Goal: Task Accomplishment & Management: Use online tool/utility

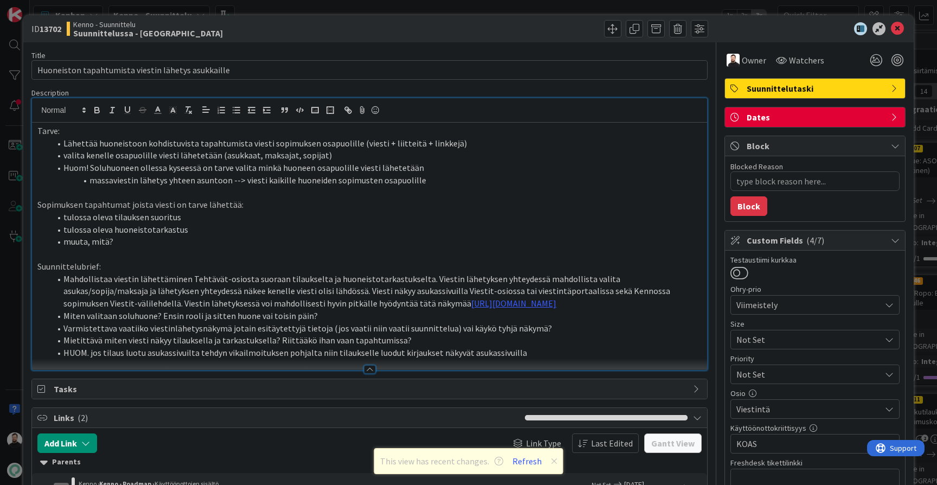
scroll to position [28, 0]
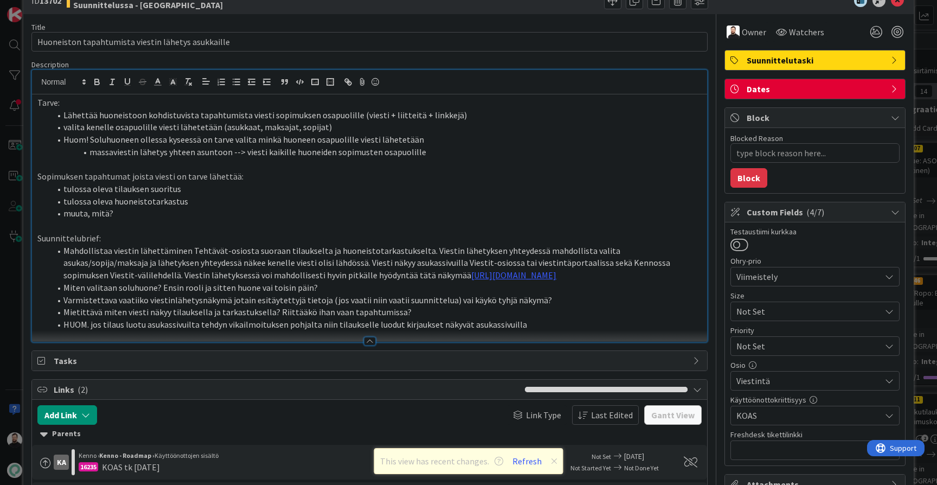
click at [414, 328] on li "HUOM. jos tilaus luotu asukassivuilta tehdyn vikailmoituksen pohjalta niin tila…" at bounding box center [375, 324] width 651 height 12
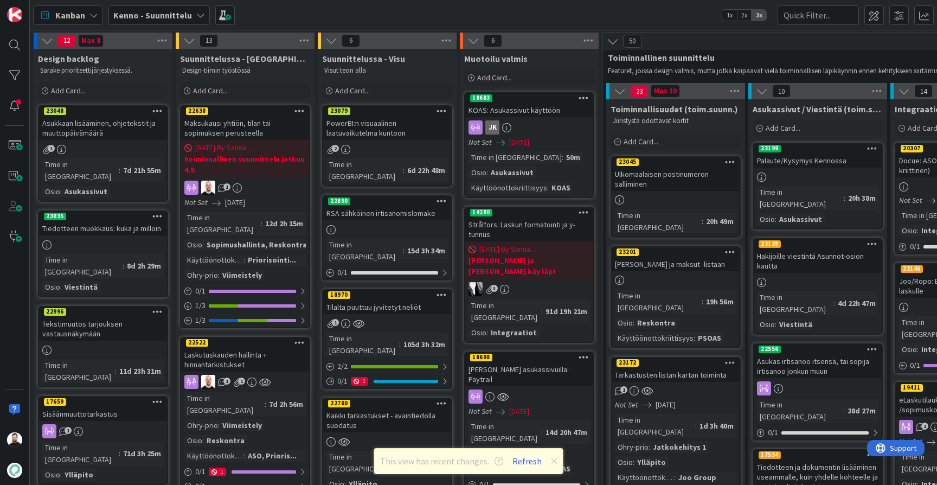
click at [197, 18] on icon at bounding box center [200, 15] width 9 height 9
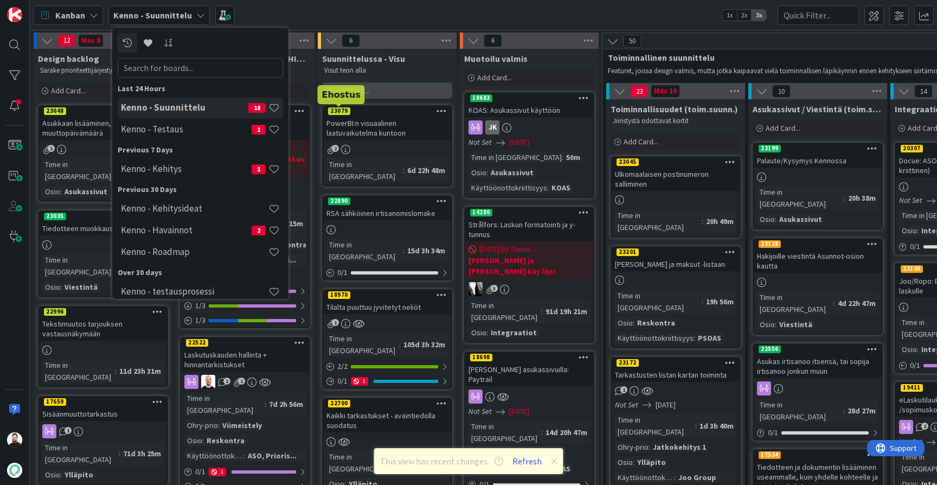
drag, startPoint x: 330, startPoint y: 105, endPoint x: 335, endPoint y: 86, distance: 20.1
click at [335, 86] on div "Add Card..." at bounding box center [387, 90] width 130 height 16
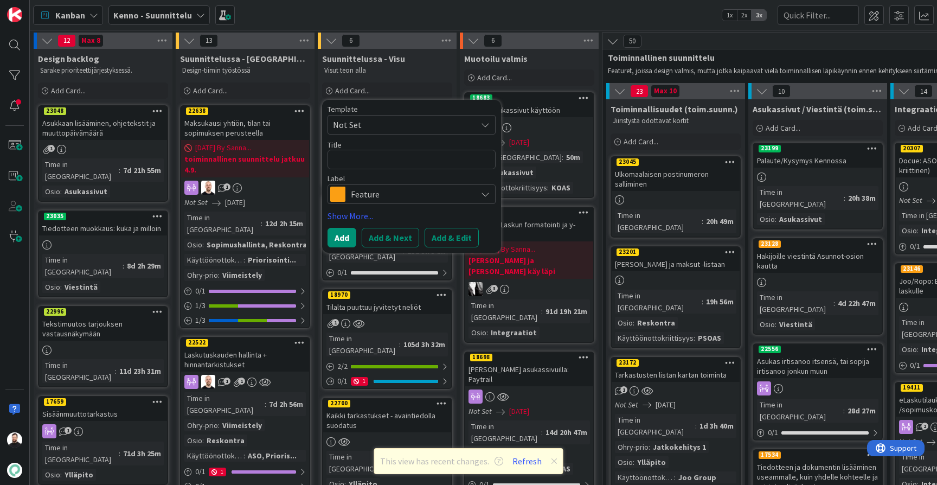
click at [299, 17] on div "Kanban Kenno - Suunnittelu 1x 2x 3x" at bounding box center [484, 15] width 908 height 30
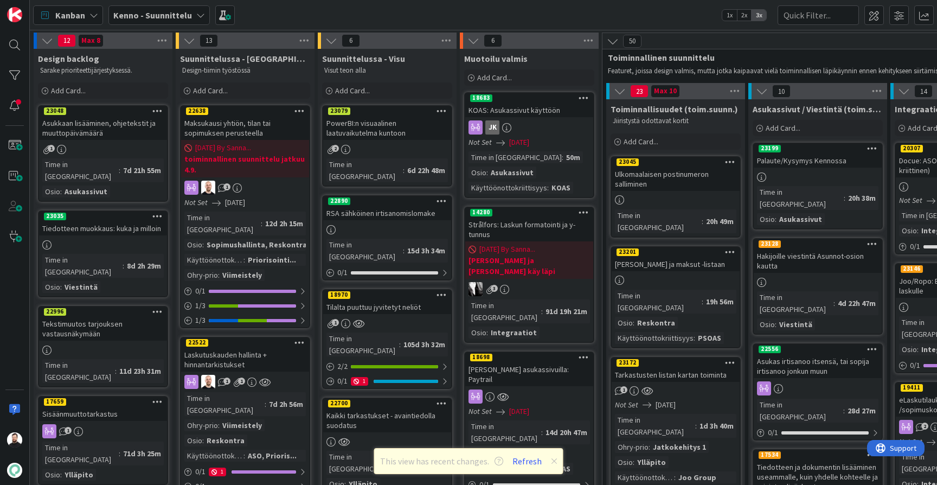
click at [152, 19] on b "Kenno - Suunnittelu" at bounding box center [152, 15] width 79 height 11
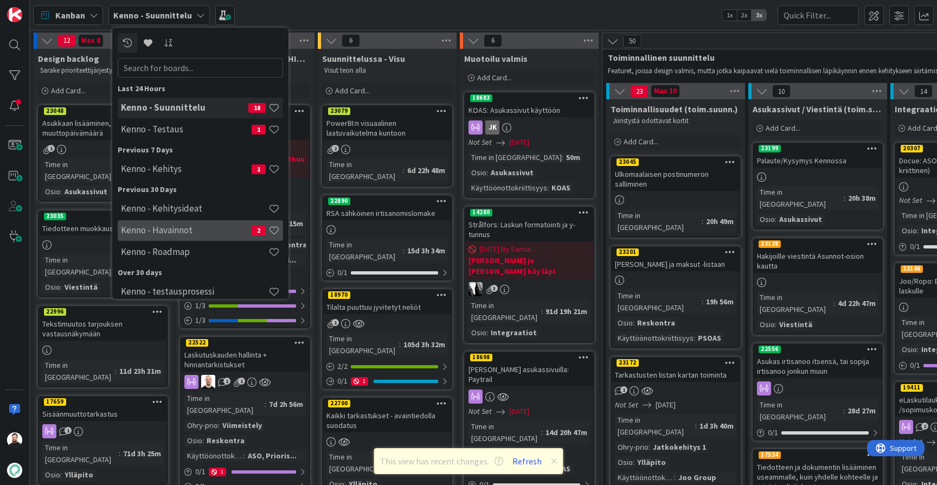
click at [162, 230] on h4 "Kenno - Havainnot" at bounding box center [186, 230] width 131 height 11
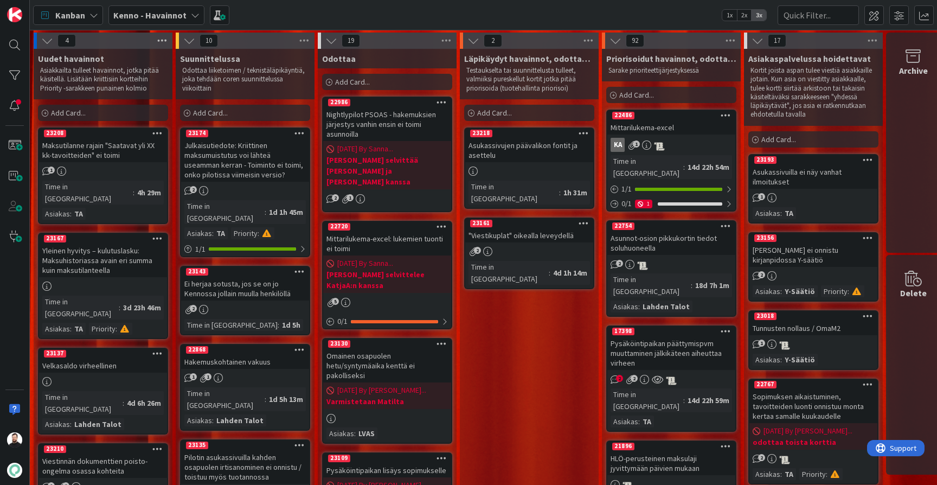
click at [165, 41] on icon at bounding box center [162, 41] width 14 height 16
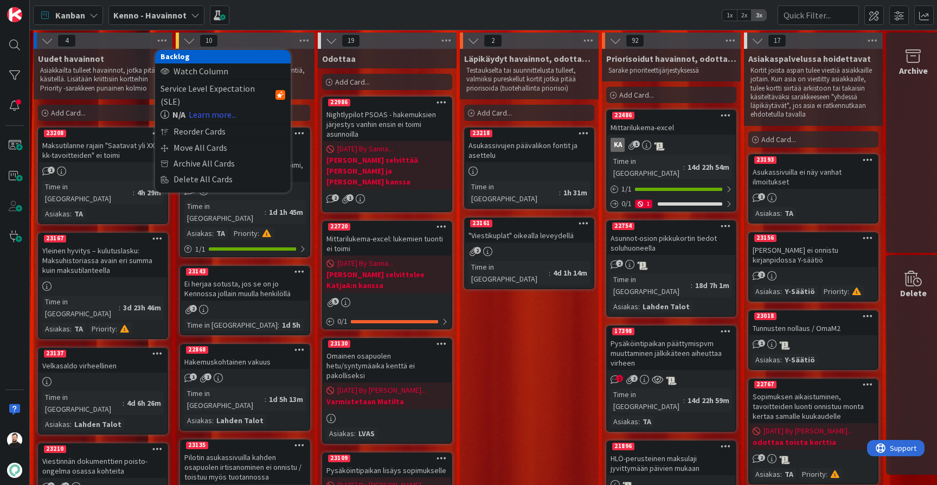
click at [129, 42] on div "4 Backlog Watch Column Service Level Expectation (SLE) N/A Learn more... Reorde…" at bounding box center [103, 41] width 139 height 16
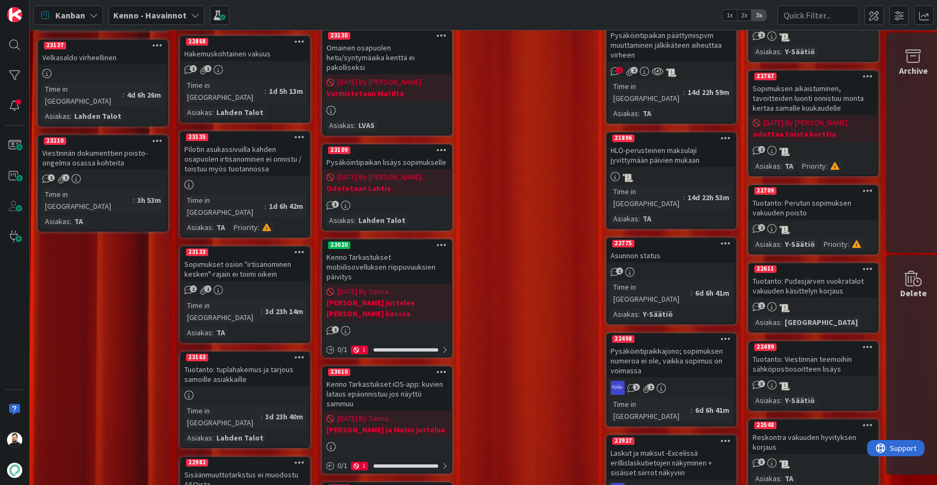
scroll to position [305, 0]
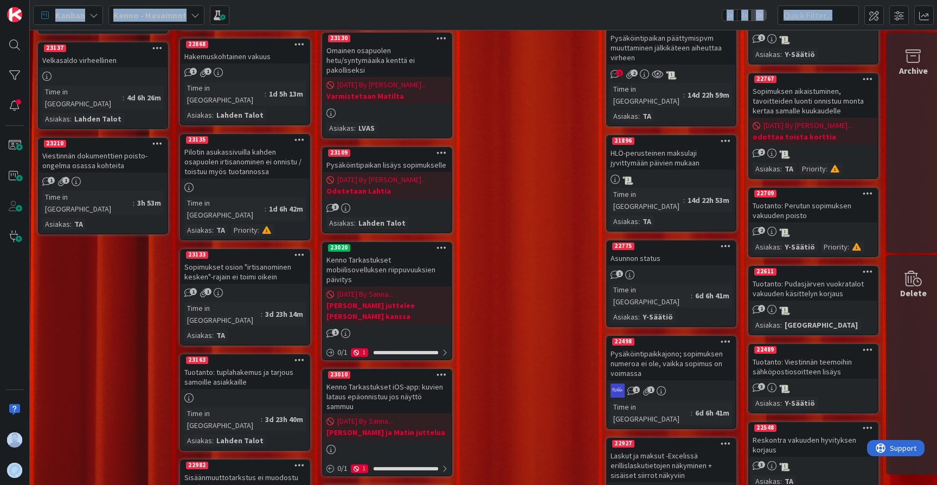
drag, startPoint x: 16, startPoint y: 151, endPoint x: 106, endPoint y: 254, distance: 137.3
click at [106, 254] on div "Kanban Kenno - Havainnot 1x 2x 3x 4 Uudet havainnot Asiakkailta tulleet havainn…" at bounding box center [468, 242] width 937 height 485
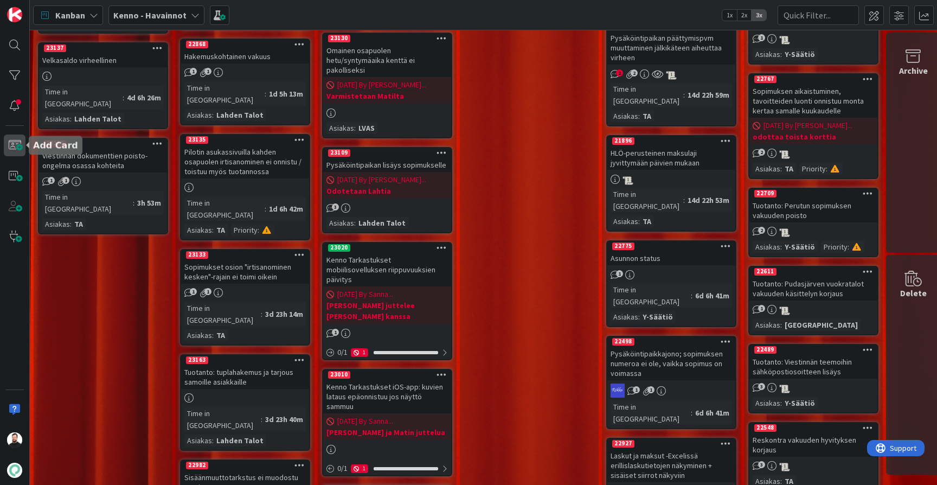
click at [11, 145] on span at bounding box center [15, 146] width 22 height 22
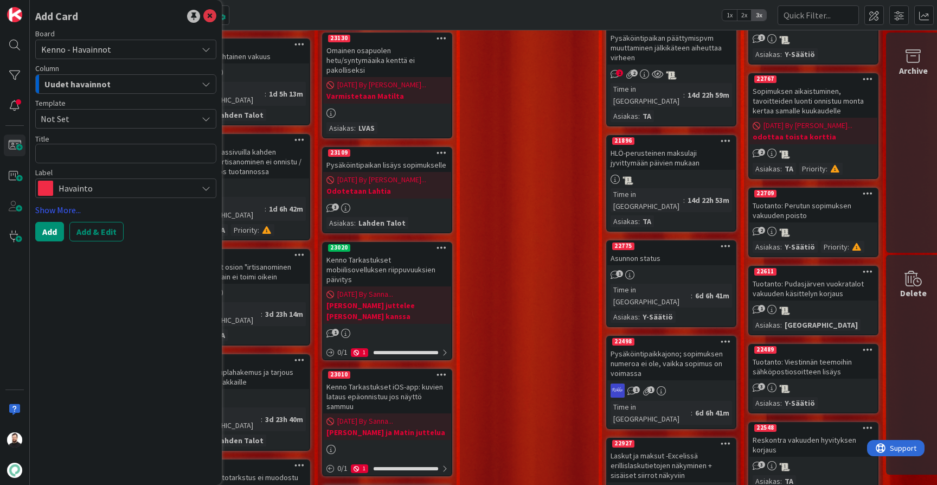
type textarea "x"
type textarea "U"
type textarea "x"
type textarea "Uu"
type textarea "x"
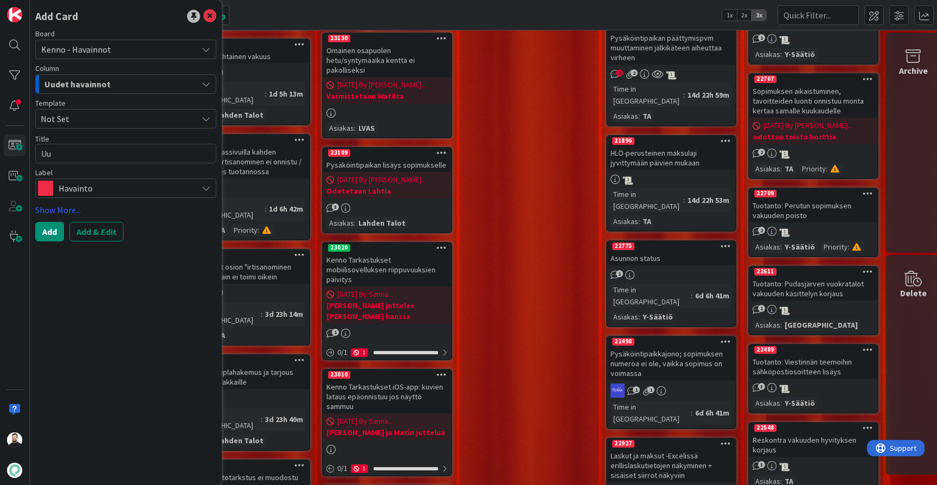
type textarea "Uus"
type textarea "x"
type textarea "Uusi"
type textarea "x"
type textarea "Uusi"
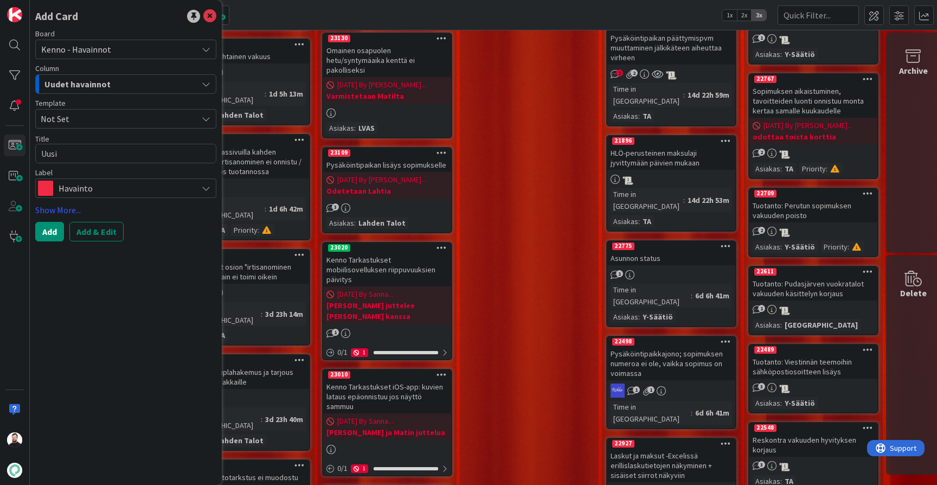
type textarea "x"
type textarea "Uusi p"
type textarea "x"
type textarea "Uusi pä"
type textarea "x"
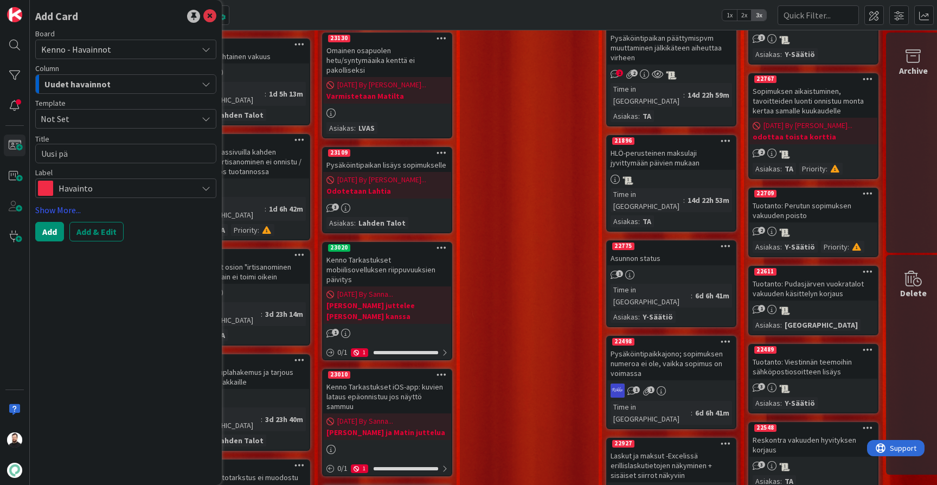
type textarea "Uusi päi"
type textarea "x"
type textarea "Uusi päiv"
type textarea "x"
type textarea "Uusi päivi"
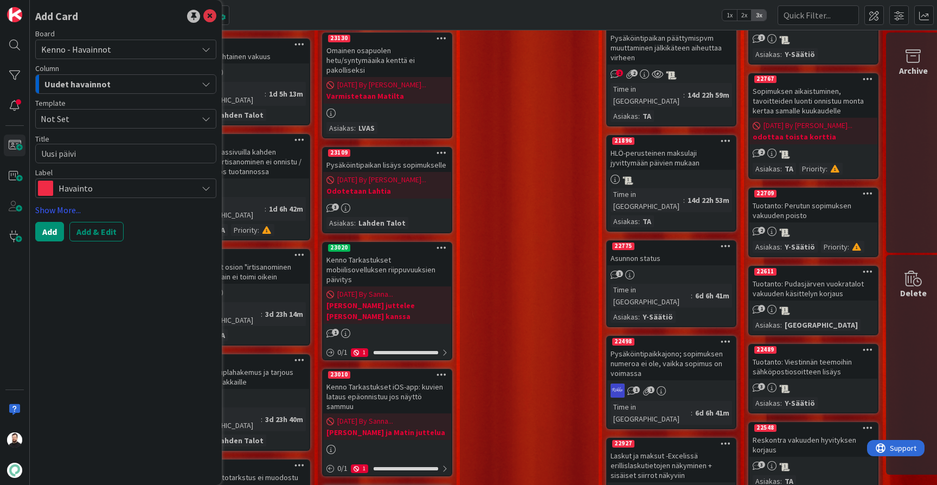
type textarea "x"
type textarea "Uusi päivit"
type textarea "x"
type textarea "Uusi päivity"
type textarea "x"
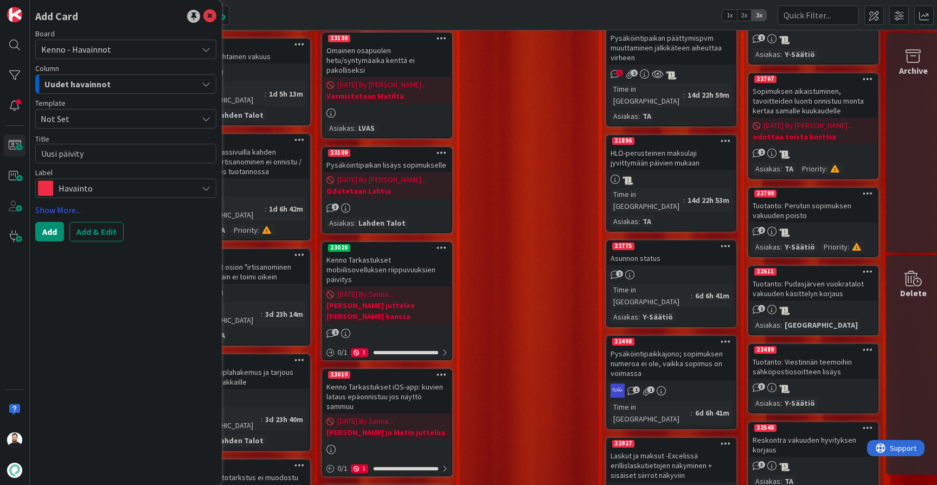
type textarea "Uusi päivitys"
type textarea "x"
type textarea "Uusi päivitys-"
type textarea "x"
type textarea "Uusi päivitys-y"
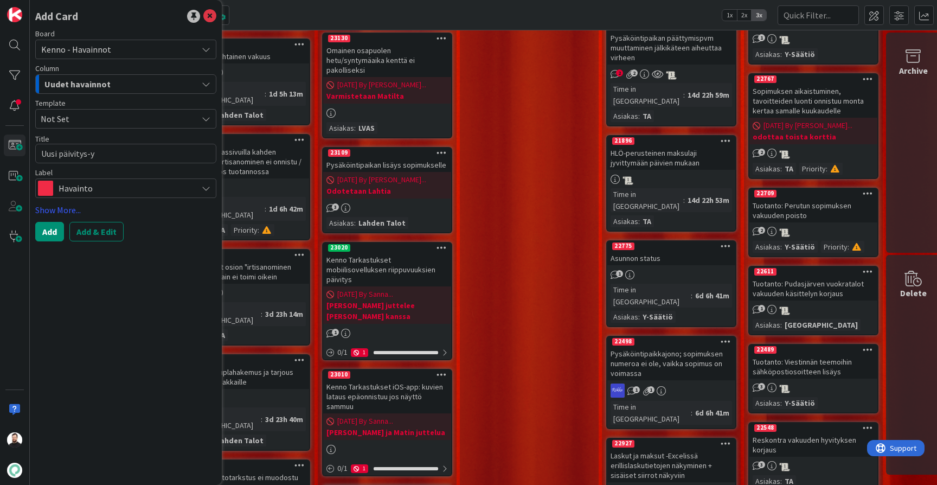
type textarea "x"
type textarea "Uusi päivitys-yl"
type textarea "x"
type textarea "Uusi päivitys-ylä"
type textarea "x"
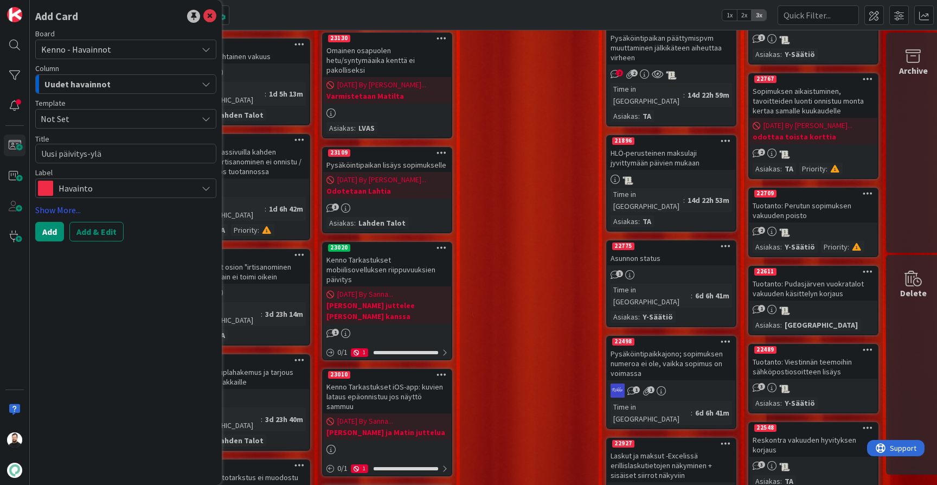
type textarea "Uusi päivitys-yläp"
type textarea "x"
type textarea "Uusi päivitys-yläpa"
type textarea "x"
type textarea "Uusi päivitys-yläpal"
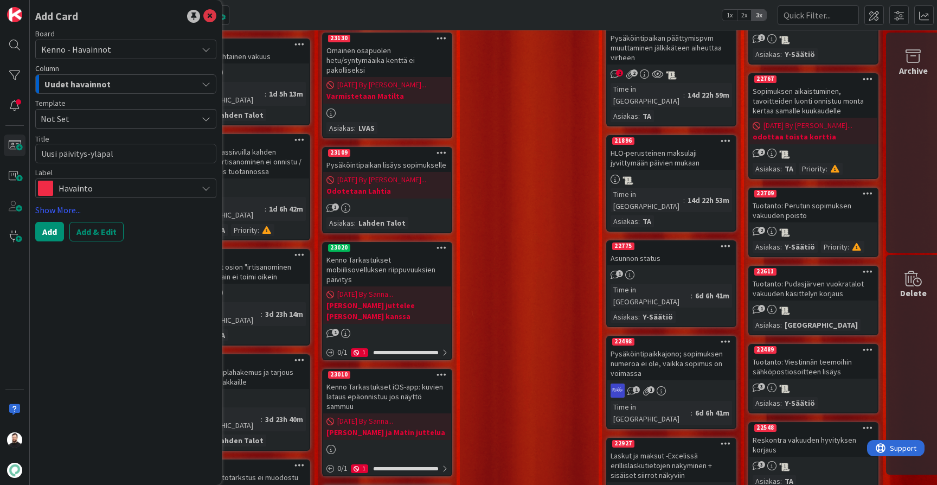
type textarea "x"
type textarea "Uusi päivitys-yläpalk"
type textarea "x"
type textarea "Uusi päivitys-yläpalkk"
type textarea "x"
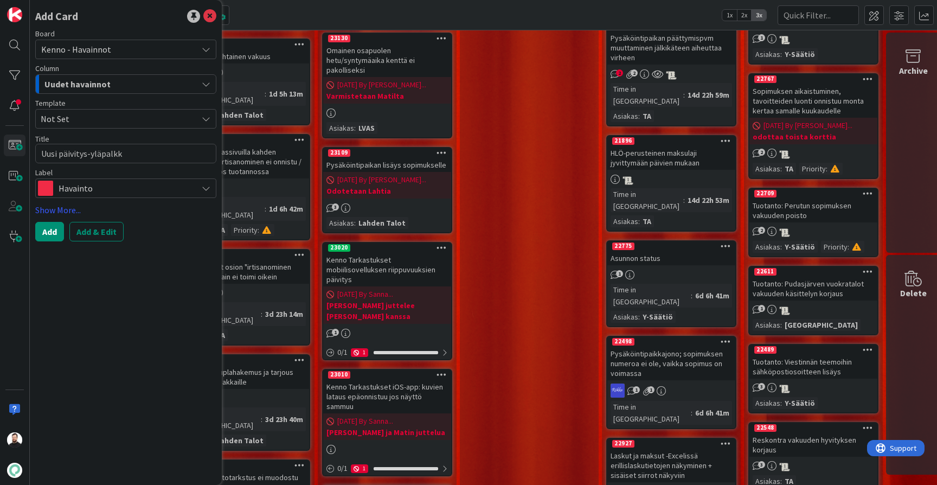
type textarea "Uusi päivitys-yläpalkki"
type textarea "x"
type textarea "Uusi päivitys-yläpalkki"
type textarea "x"
type textarea "Uusi päivitys-yläpalkki p"
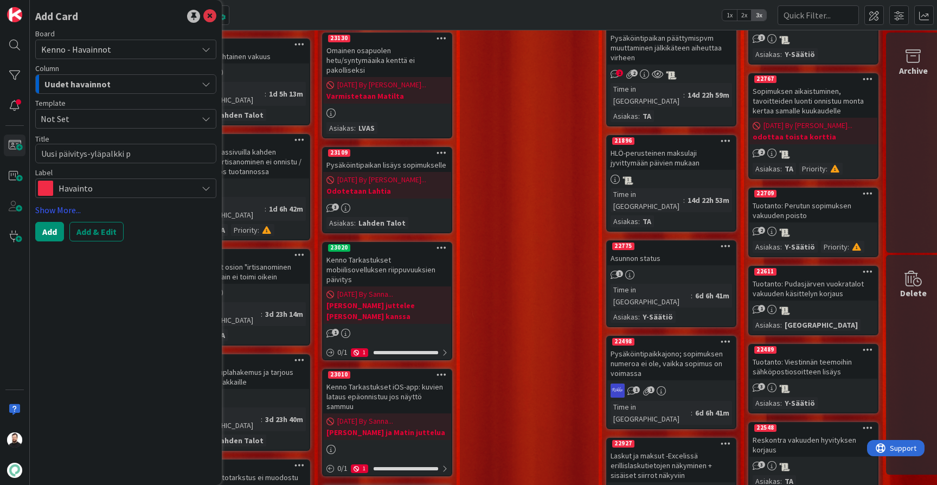
type textarea "x"
type textarea "Uusi päivitys-yläpalkki pu"
type textarea "x"
type textarea "Uusi päivitys-yläpalkki pus"
type textarea "x"
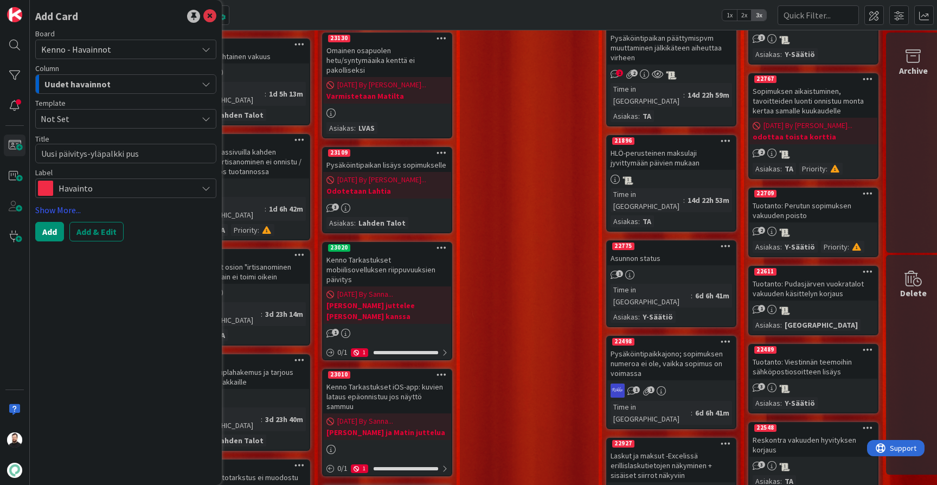
type textarea "Uusi päivitys-yläpalkki pusk"
type textarea "x"
type textarea "Uusi päivitys-yläpalkki puske"
type textarea "x"
type textarea "Uusi päivitys-yläpalkki puskee"
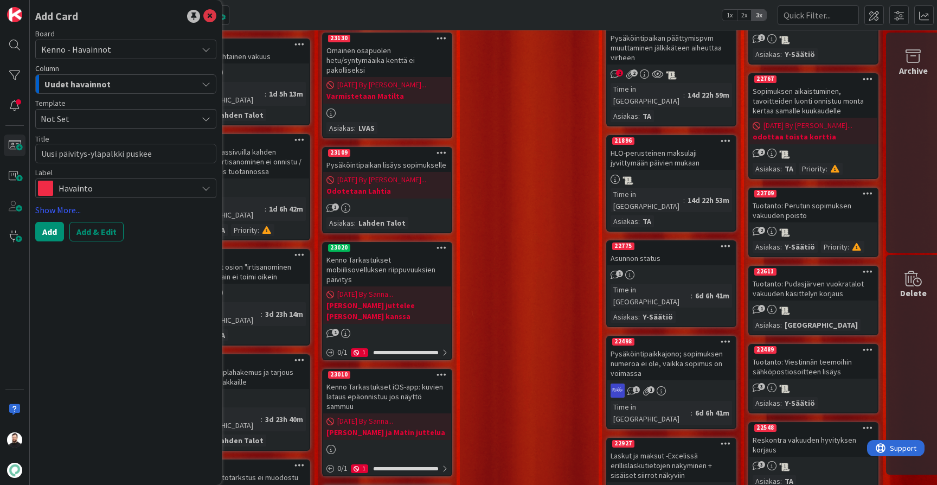
type textarea "x"
type textarea "Uusi päivitys-yläpalkki puskee"
type textarea "x"
type textarea "Uusi päivitys-yläpalkki puskee a"
type textarea "x"
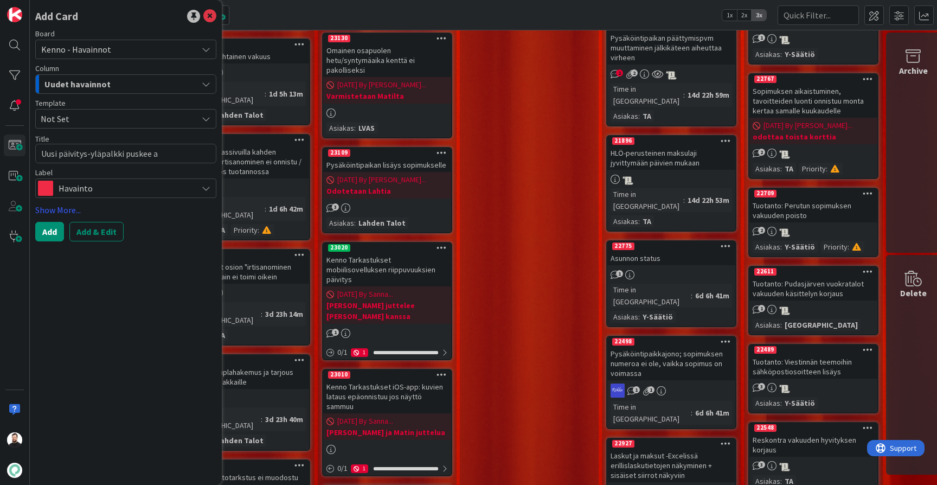
type textarea "Uusi päivitys-yläpalkki puskee as"
type textarea "x"
type textarea "Uusi päivitys-yläpalkki puskee asi"
type textarea "x"
type textarea "Uusi päivitys-yläpalkki puskee asio"
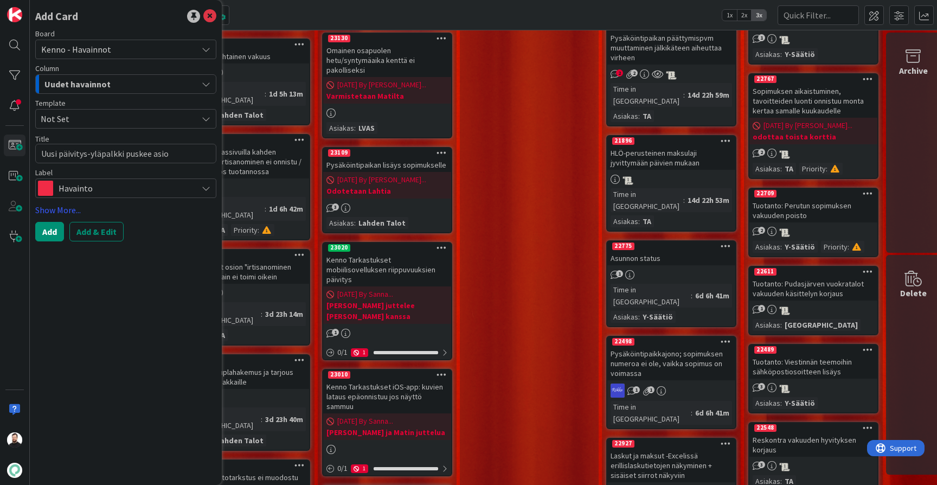
type textarea "x"
type textarea "Uusi päivitys-yläpalkki puskee asioi"
type textarea "x"
type textarea "Uusi päivitys-yläpalkki puskee asioit"
type textarea "x"
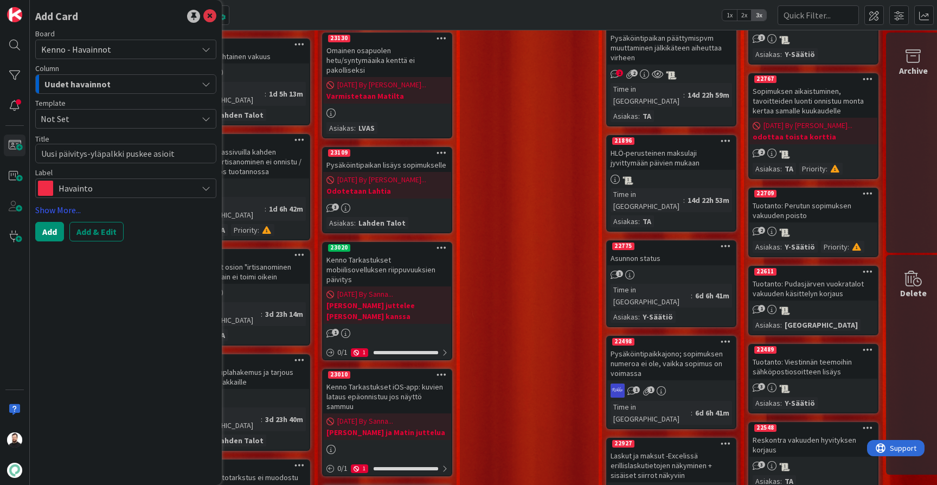
type textarea "Uusi päivitys-yläpalkki puskee asioita"
type textarea "x"
type textarea "Uusi päivitys-yläpalkki puskee asioita"
type textarea "x"
type textarea "Uusi päivitys-yläpalkki puskee asioita u"
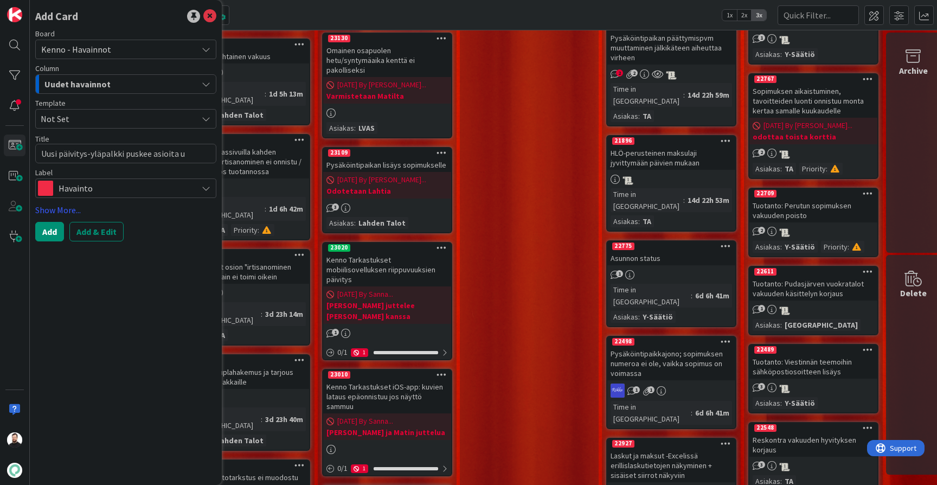
type textarea "x"
type textarea "Uusi päivitys-yläpalkki puskee asioita ul"
type textarea "x"
type textarea "Uusi päivitys-yläpalkki puskee asioita ulo"
type textarea "x"
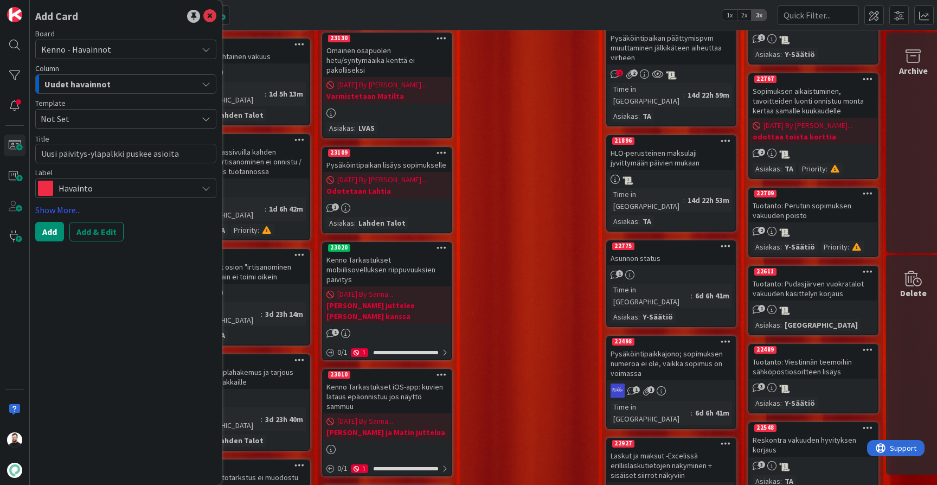
type textarea "Uusi päivitys-yläpalkki puskee asioita ulos"
type textarea "x"
type textarea "Uusi päivitys-yläpalkki puskee asioita ulos"
type textarea "x"
type textarea "Uusi päivitys-yläpalkki puskee asioita ulos i"
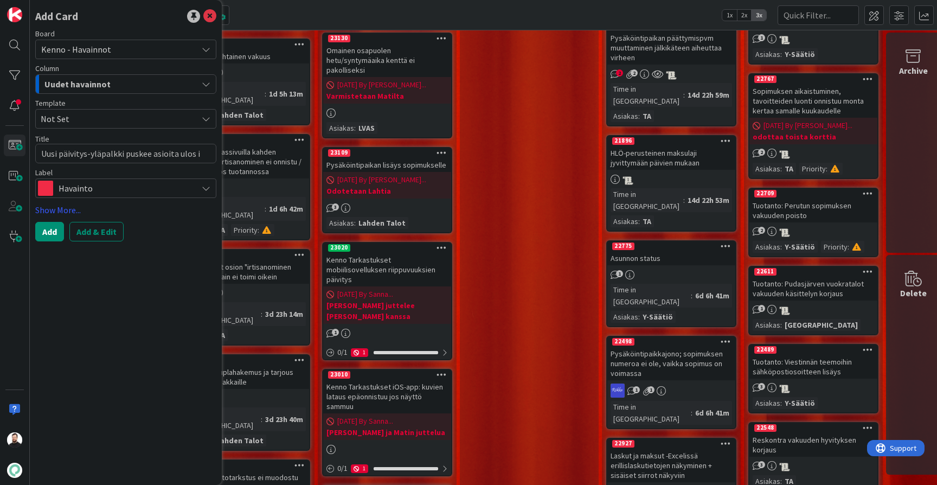
type textarea "x"
type textarea "Uusi päivitys-yläpalkki puskee asioita ulos ik"
type textarea "x"
type textarea "Uusi päivitys-yläpalkki puskee asioita ulos ikk"
type textarea "x"
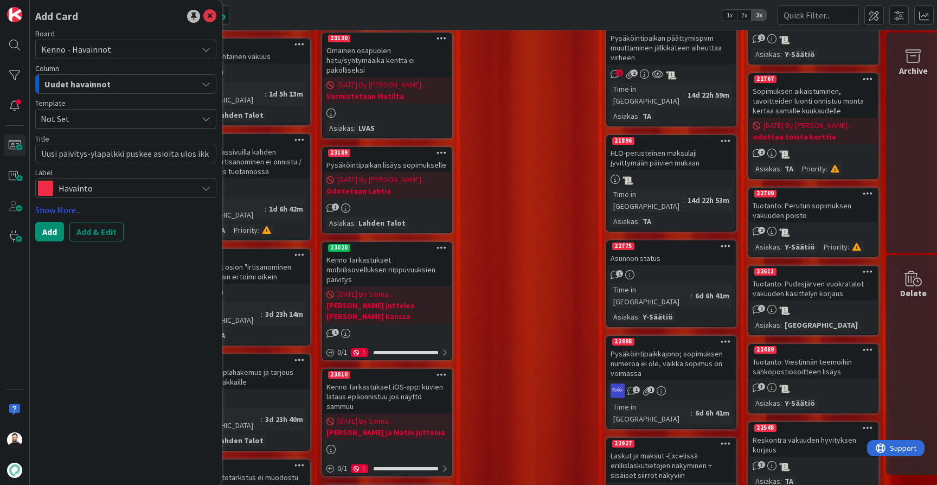
type textarea "Uusi päivitys-yläpalkki puskee asioita ulos ikku"
type textarea "x"
type textarea "Uusi päivitys-yläpalkki puskee asioita ulos ikkun"
type textarea "x"
type textarea "Uusi päivitys-yläpalkki puskee asioita ulos ikkuna"
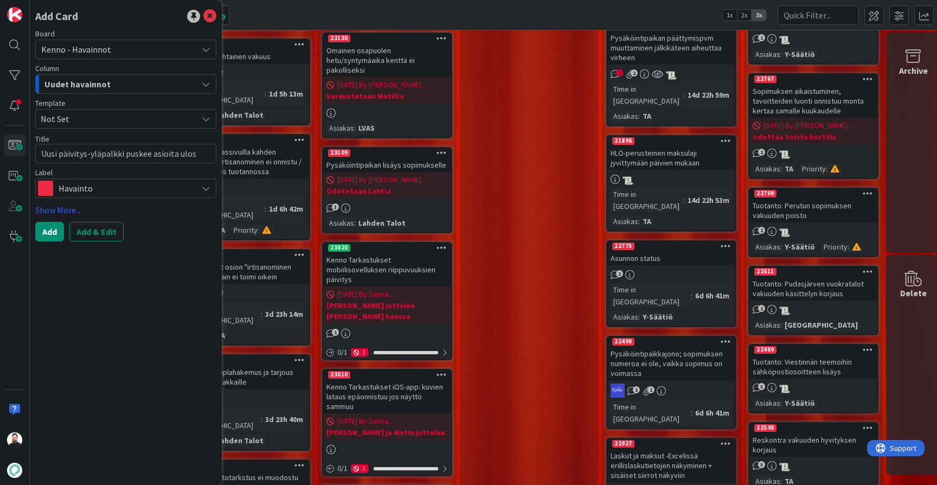
type textarea "x"
type textarea "Uusi päivitys-yläpalkki puskee asioita ulos ikkunas"
type textarea "x"
type textarea "Uusi päivitys-yläpalkki puskee asioita ulos ikkunast"
type textarea "x"
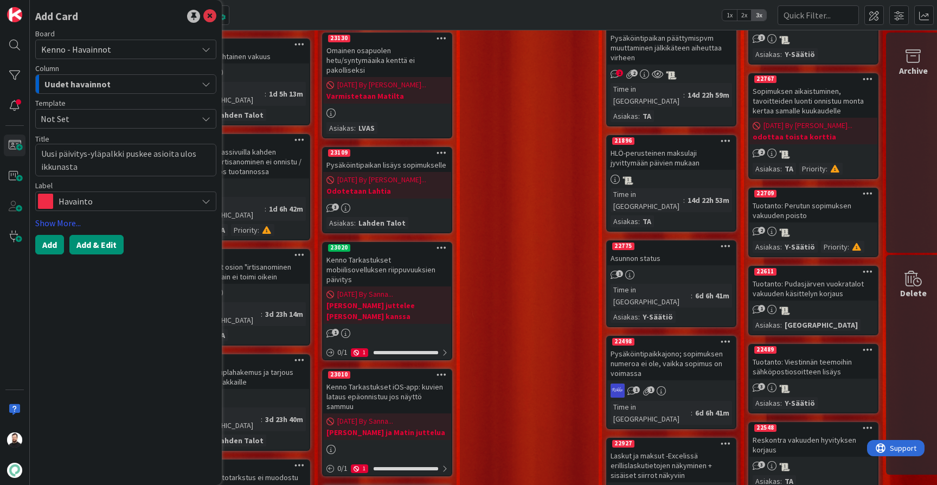
type textarea "Uusi päivitys-yläpalkki puskee asioita ulos ikkunasta"
click at [108, 247] on button "Add & Edit" at bounding box center [96, 245] width 54 height 20
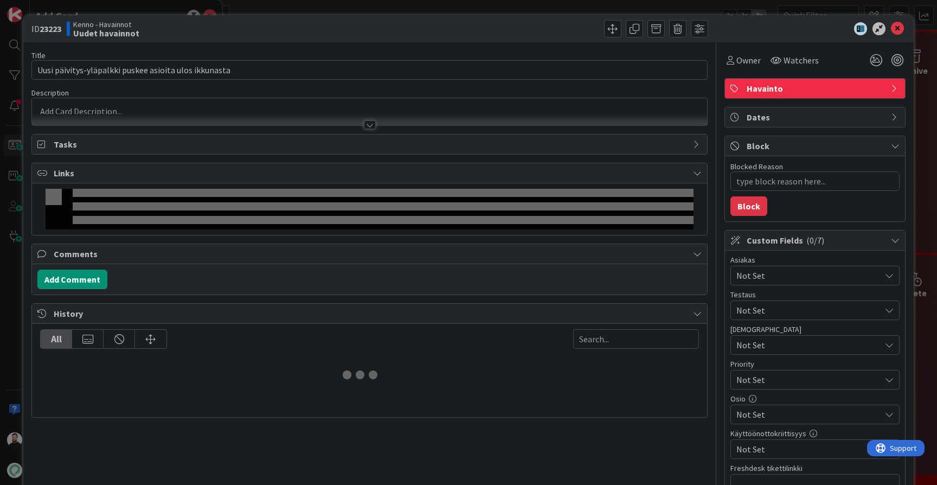
type textarea "x"
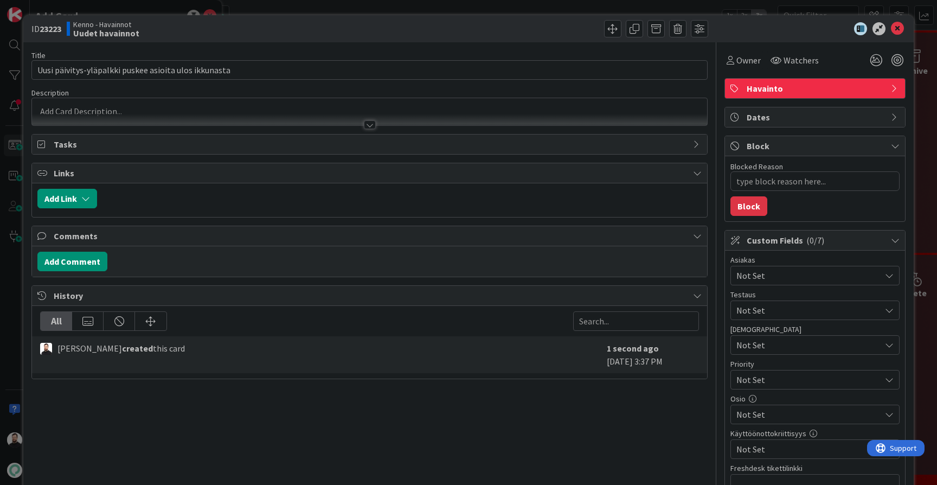
click at [365, 125] on div at bounding box center [370, 124] width 12 height 9
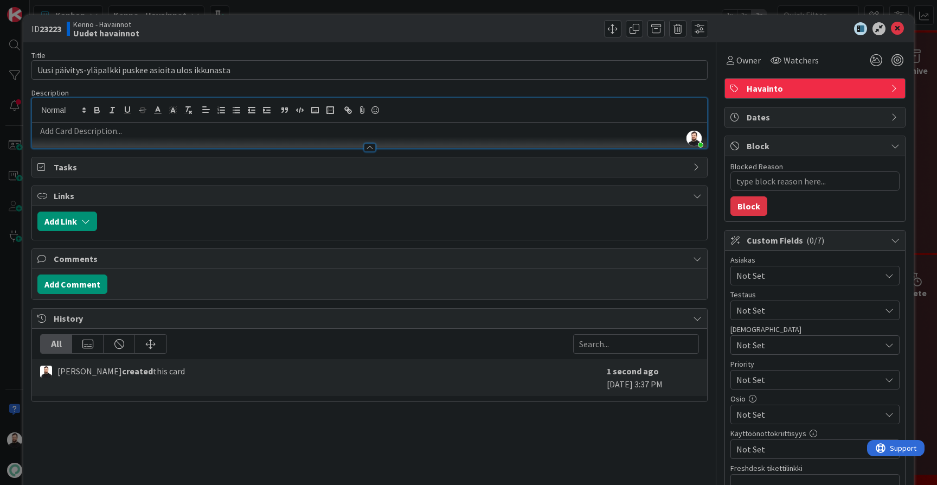
click at [106, 134] on p at bounding box center [369, 131] width 664 height 12
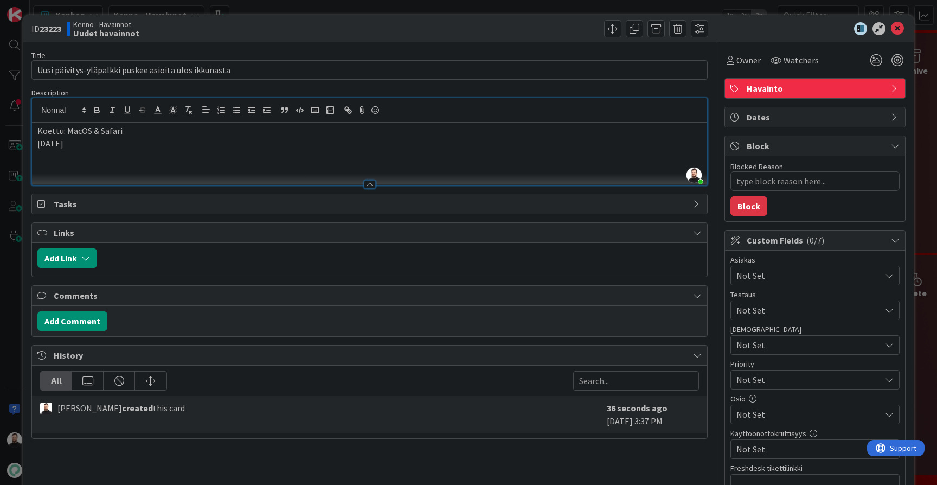
drag, startPoint x: 88, startPoint y: 141, endPoint x: 24, endPoint y: 141, distance: 64.0
click at [24, 141] on div "ID 23223 Kenno - Havainnot Uudet havainnot Title 53 / 128 Uusi päivitys-yläpalk…" at bounding box center [468, 304] width 891 height 579
click at [158, 129] on p "Koettu: MacOS & Safari" at bounding box center [369, 131] width 664 height 12
click at [150, 159] on p at bounding box center [369, 155] width 664 height 12
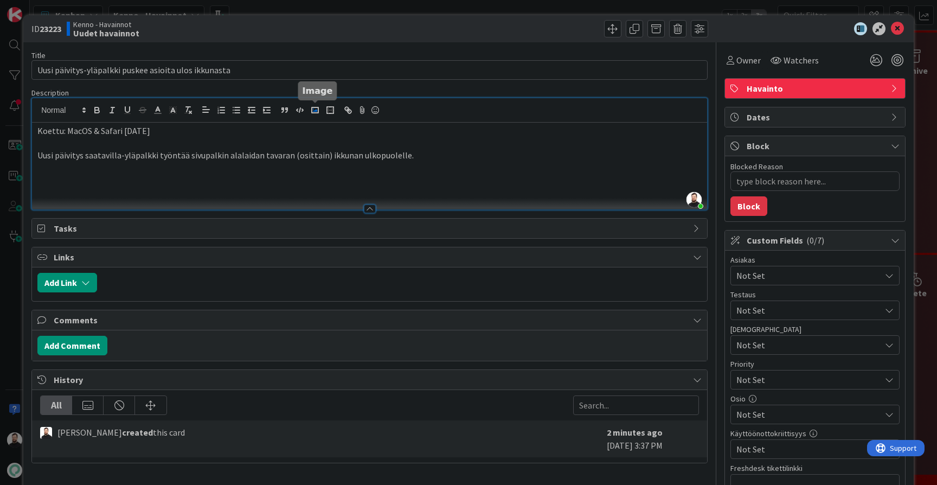
click at [317, 113] on rect "button" at bounding box center [315, 109] width 7 height 5
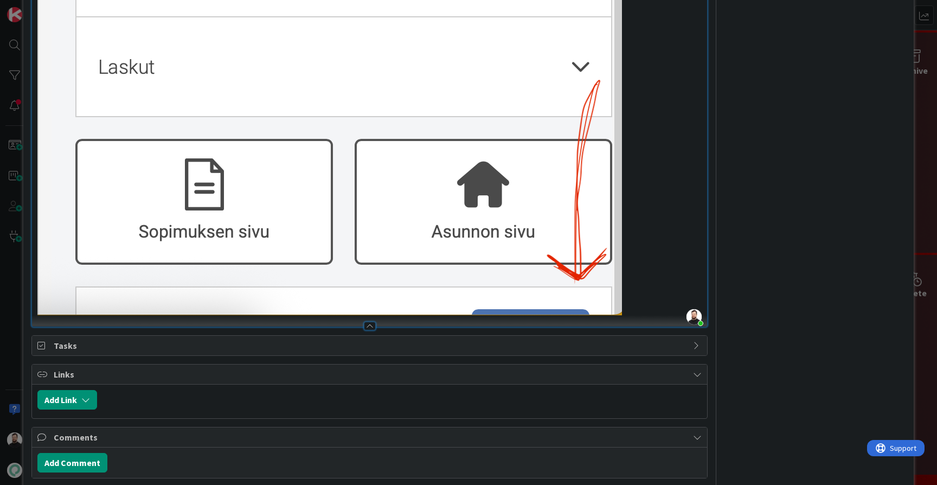
scroll to position [833, 0]
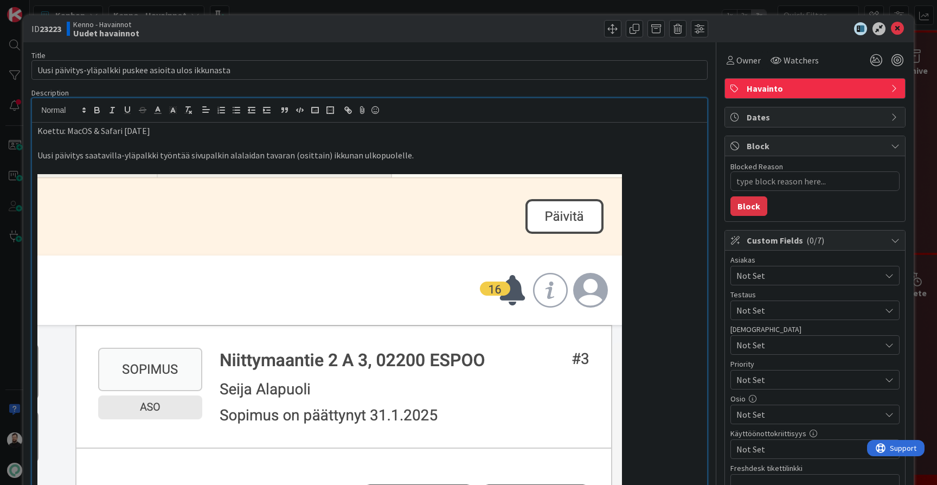
scroll to position [0, 0]
click at [314, 109] on circle "button" at bounding box center [313, 108] width 1 height 1
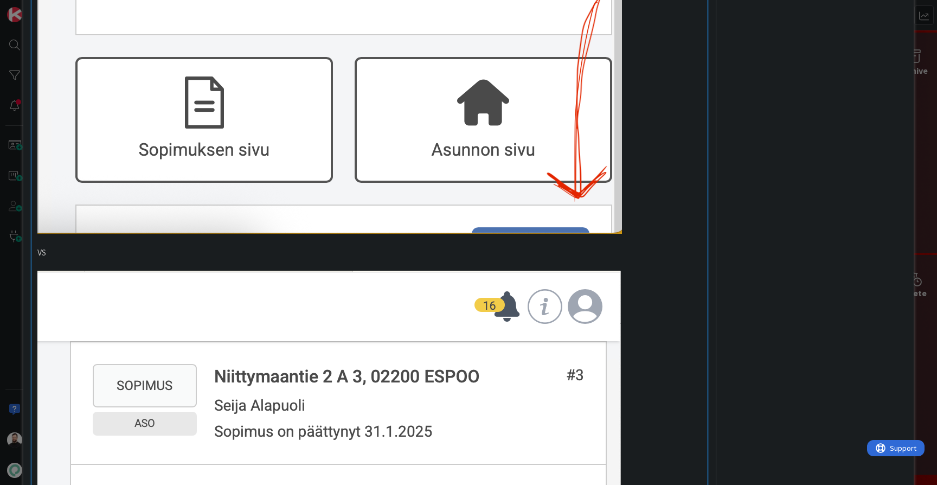
scroll to position [917, 0]
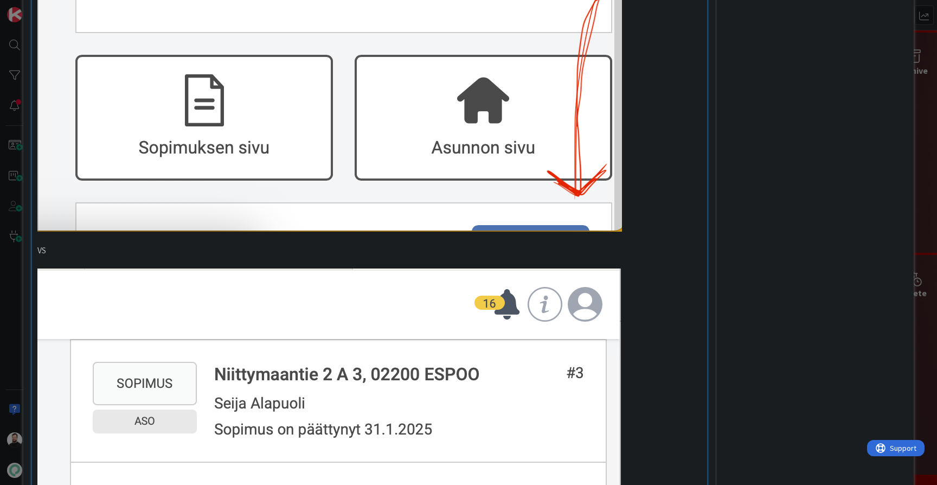
type textarea "x"
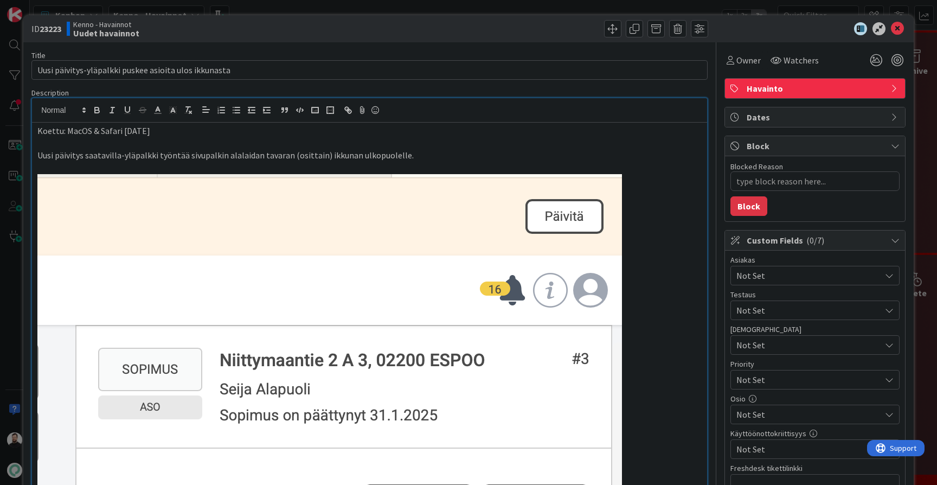
scroll to position [0, 0]
click at [12, 263] on div "ID 23223 Kenno - Havainnot Uudet havainnot Title 53 / 128 Uusi päivitys-yläpalk…" at bounding box center [468, 242] width 937 height 485
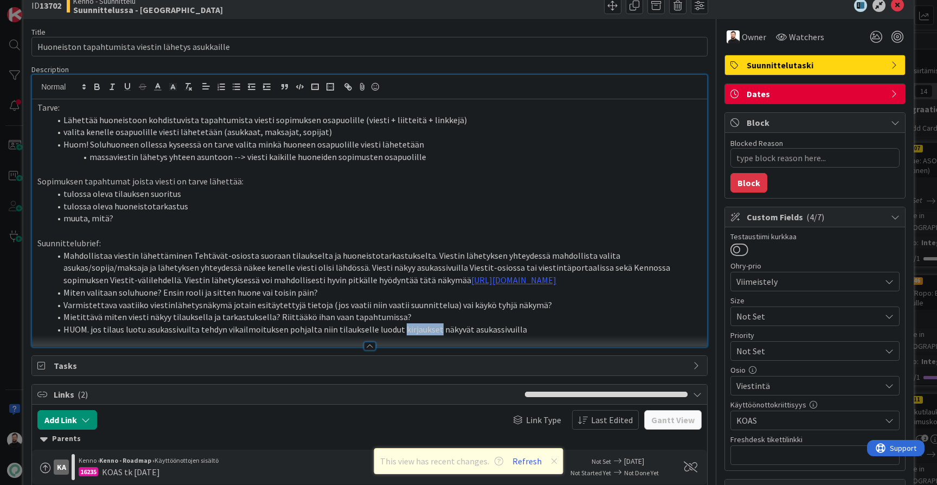
scroll to position [27, 0]
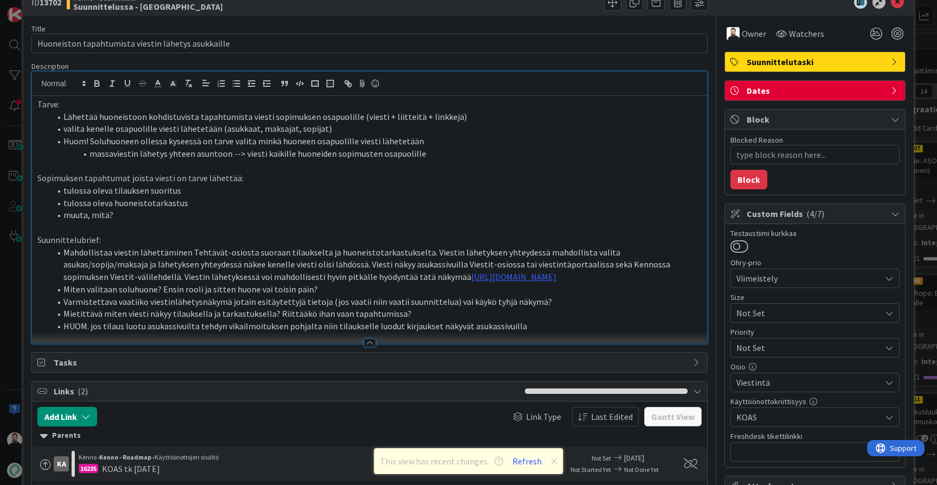
click at [61, 307] on li "Varmistettava vaatiiko viestinlähetysnäkymä jotain esitäytettyjä tietoja (jos v…" at bounding box center [375, 302] width 651 height 12
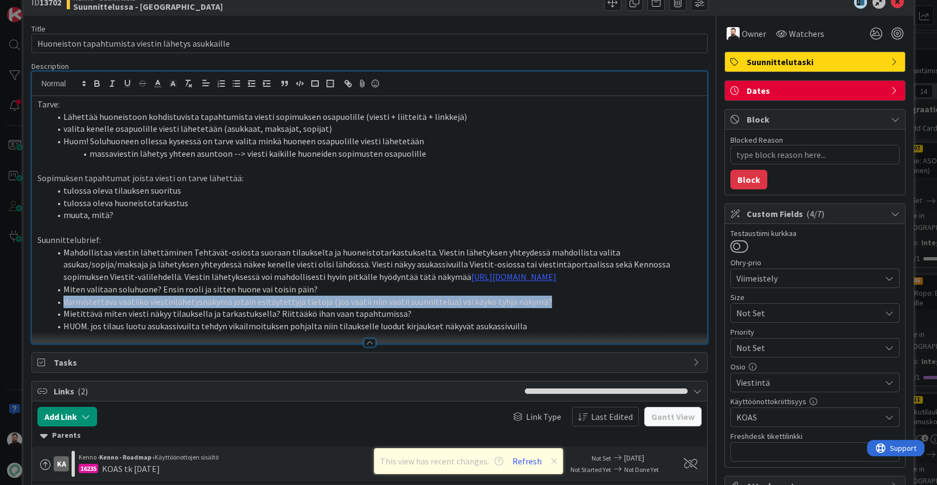
click at [61, 307] on li "Varmistettava vaatiiko viestinlähetysnäkymä jotain esitäytettyjä tietoja (jos v…" at bounding box center [375, 302] width 651 height 12
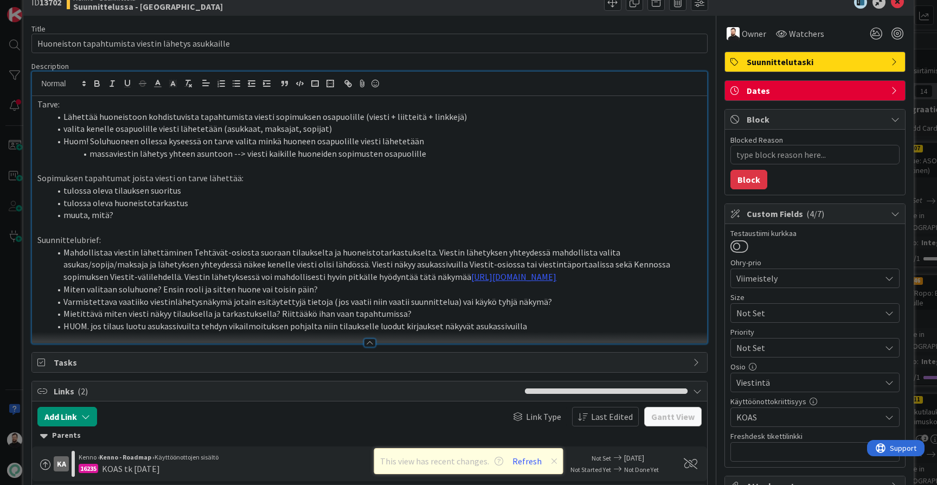
click at [342, 187] on li "tulossa oleva tilauksen suoritus" at bounding box center [375, 190] width 651 height 12
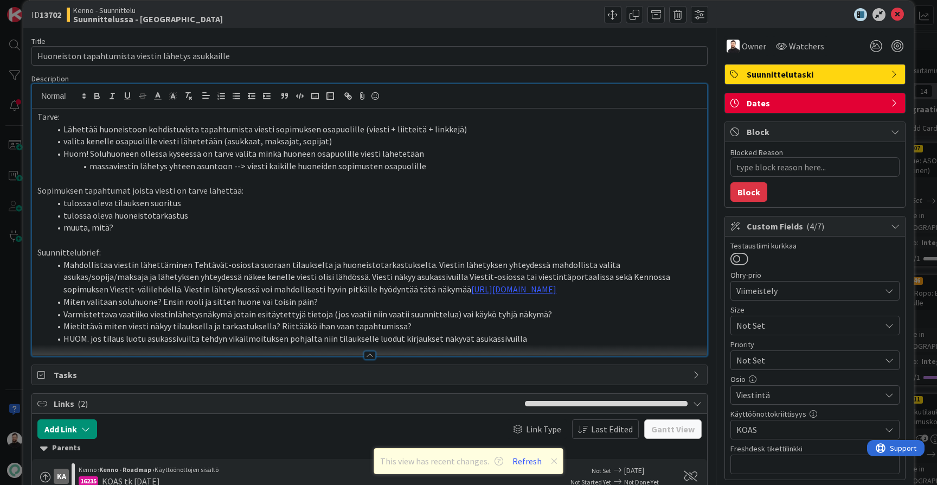
scroll to position [11, 0]
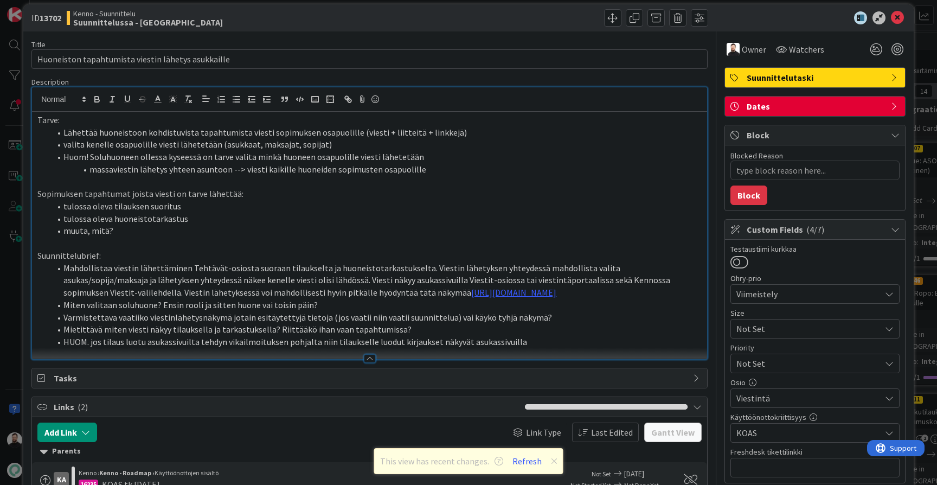
click at [450, 130] on li "Lähettää huoneistoon kohdistuvista tapahtumista viesti sopimuksen osapuolille (…" at bounding box center [375, 132] width 651 height 12
click at [450, 152] on li "Huom! Soluhuoneen ollessa kyseessä on tarve valita minkä huoneen osapuolille vi…" at bounding box center [375, 157] width 651 height 12
click at [451, 143] on li "valita kenelle osapuolille viesti lähetetään (asukkaat, maksajat, sopijat)" at bounding box center [375, 144] width 651 height 12
click at [450, 154] on li "Huom! Soluhuoneen ollessa kyseessä on tarve valita minkä huoneen osapuolille vi…" at bounding box center [375, 157] width 651 height 12
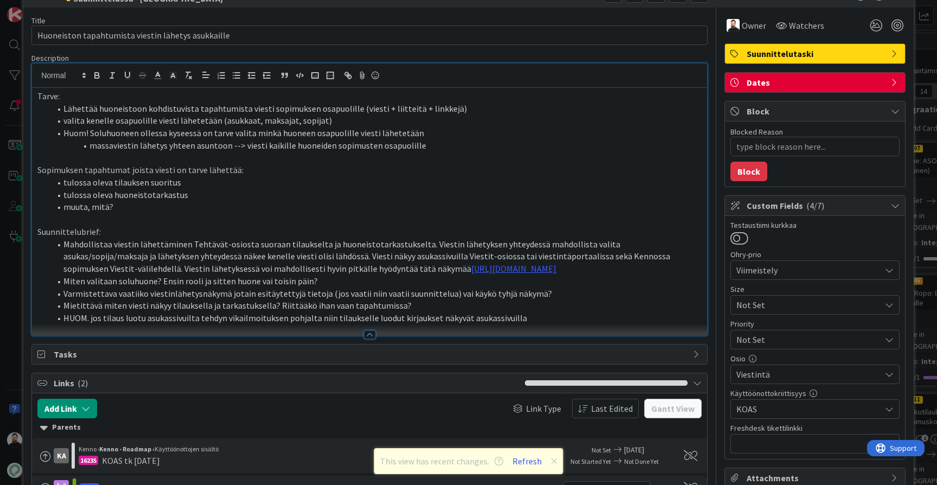
click at [451, 148] on li "massaviestin lähetys yhteen asuntoon --> viesti kaikille huoneiden sopimusten o…" at bounding box center [375, 145] width 651 height 12
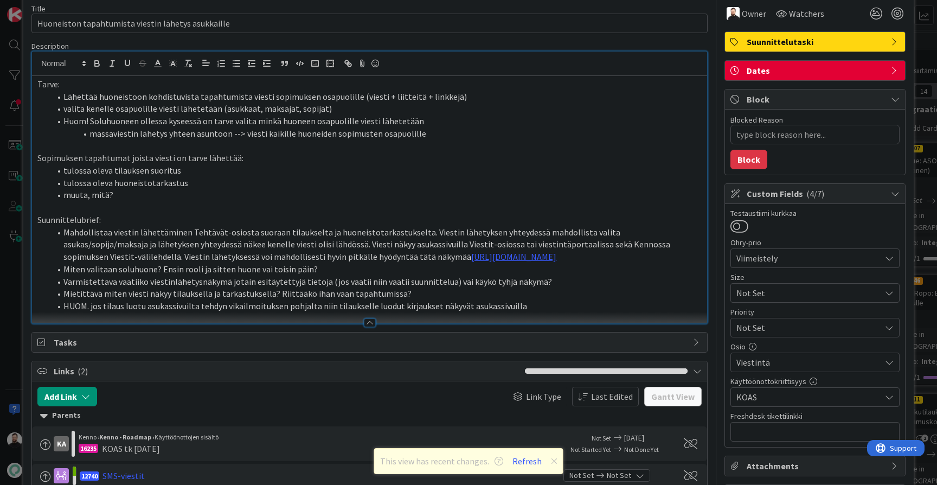
click at [434, 169] on li "tulossa oleva tilauksen suoritus" at bounding box center [375, 170] width 651 height 12
click at [287, 239] on li "Mahdollistaa viestin lähettäminen Tehtävät-osiosta suoraan tilaukselta ja huone…" at bounding box center [375, 244] width 651 height 37
click at [528, 456] on button "Refresh" at bounding box center [527, 461] width 37 height 14
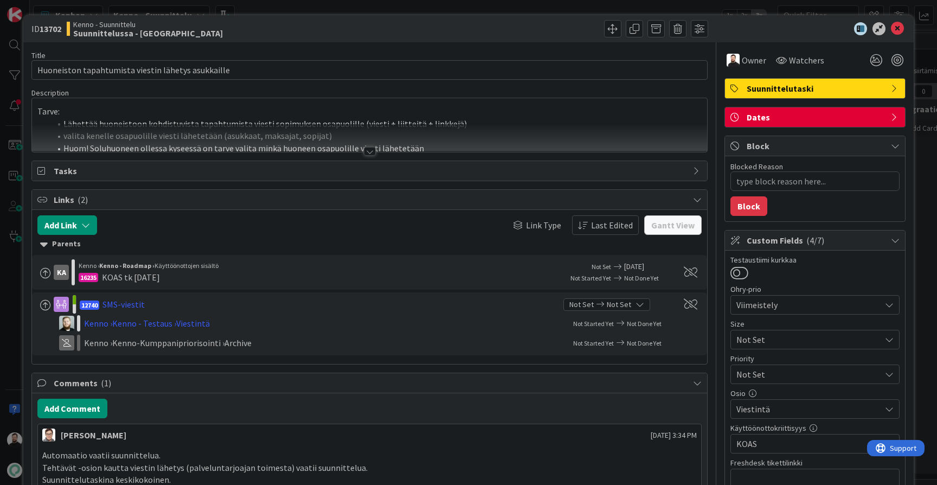
type textarea "x"
click at [375, 152] on div at bounding box center [370, 151] width 12 height 9
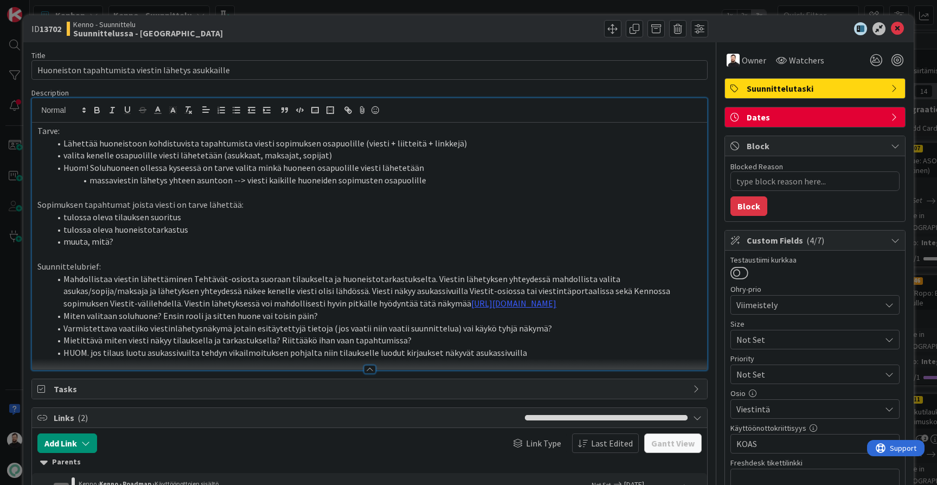
click at [419, 332] on li "Varmistettava vaatiiko viestinlähetysnäkymä jotain esitäytettyjä tietoja (jos v…" at bounding box center [375, 328] width 651 height 12
click at [422, 328] on li "Varmistettava vaatiiko viestinlähetysnäkymä jotain esitäytettyjä tietoja (jos v…" at bounding box center [375, 328] width 651 height 12
click at [439, 310] on li "Mahdollistaa viestin lähettäminen Tehtävät-osiosta suoraan tilaukselta ja huone…" at bounding box center [375, 291] width 651 height 37
click at [416, 330] on li "Varmistettava vaatiiko viestinlähetysnäkymä jotain esitäytettyjä tietoja (jos v…" at bounding box center [375, 328] width 651 height 12
click at [424, 322] on li "Miten valitaan soluhuone? Ensin rooli ja sitten huone vai toisin päin?" at bounding box center [375, 316] width 651 height 12
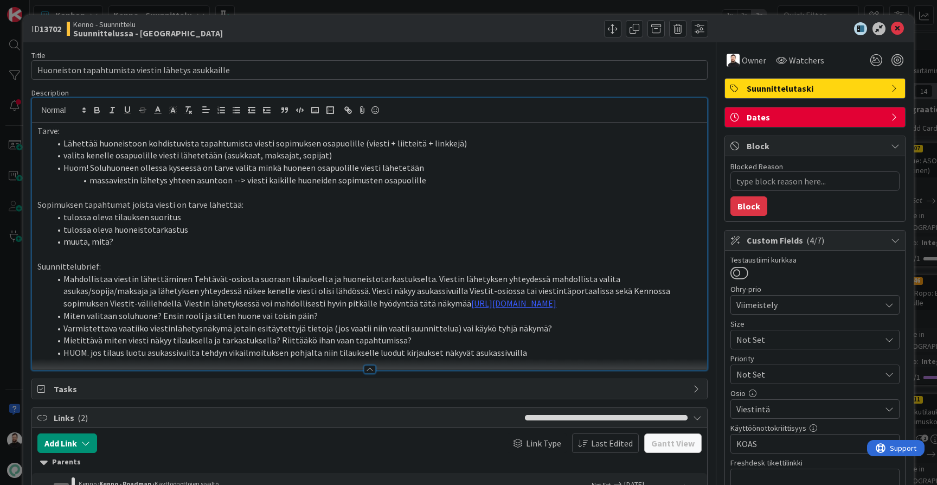
click at [414, 347] on li "Mietittävä miten viesti näkyy tilauksella ja tarkastuksella? Riittääkö ihan vaa…" at bounding box center [375, 340] width 651 height 12
